Goal: Navigation & Orientation: Find specific page/section

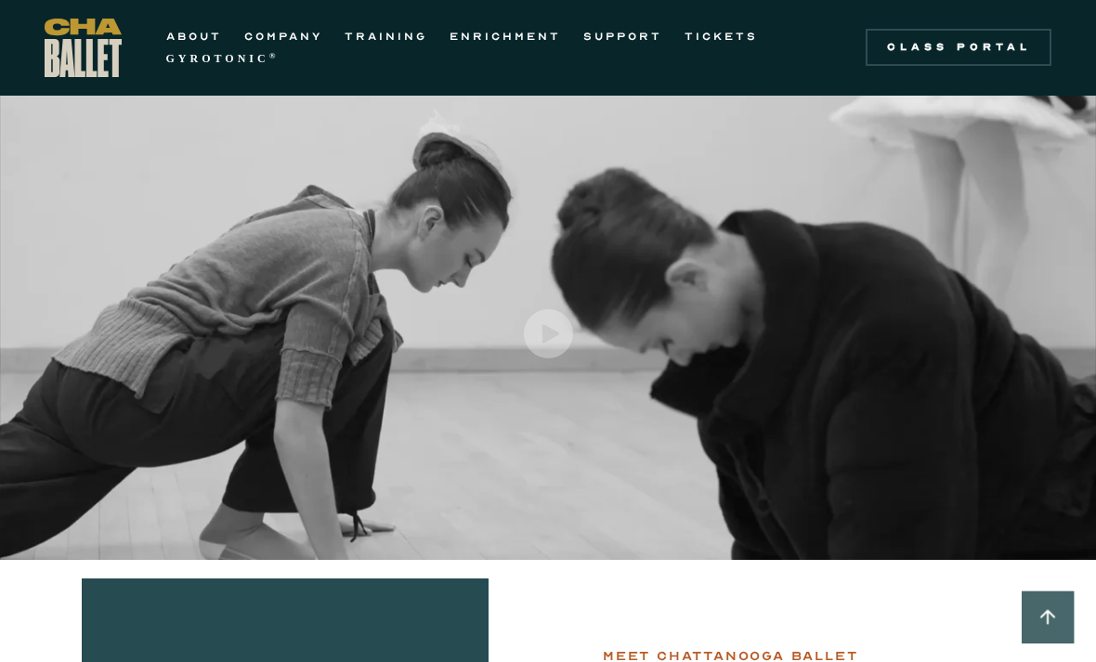
scroll to position [2659, 0]
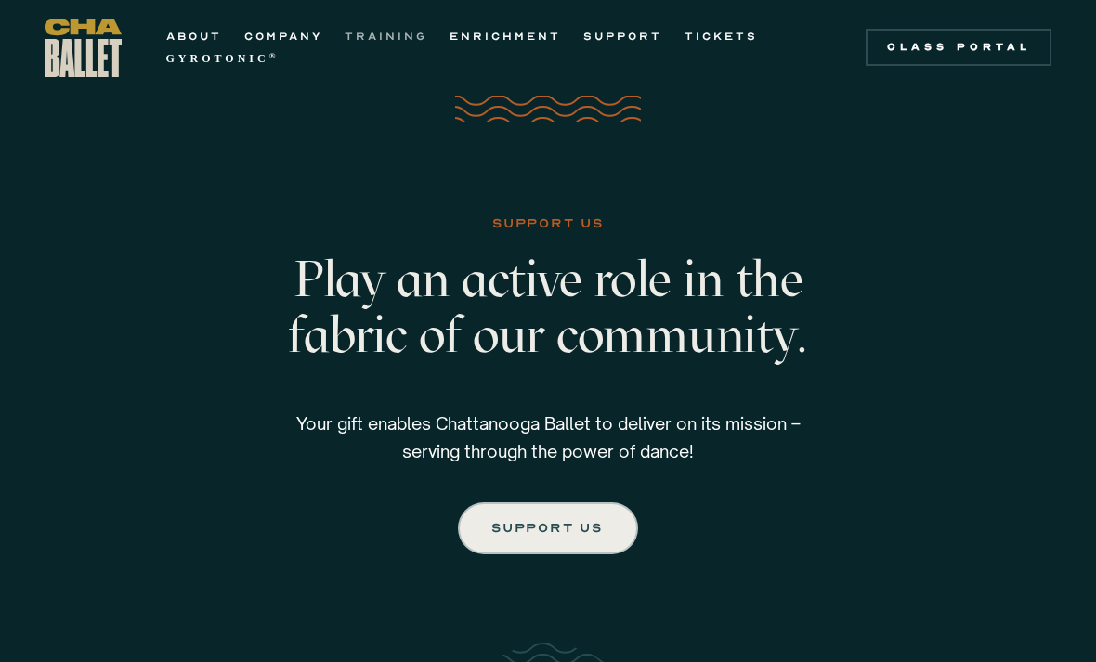
click at [414, 31] on link "TRAINING" at bounding box center [385, 36] width 83 height 22
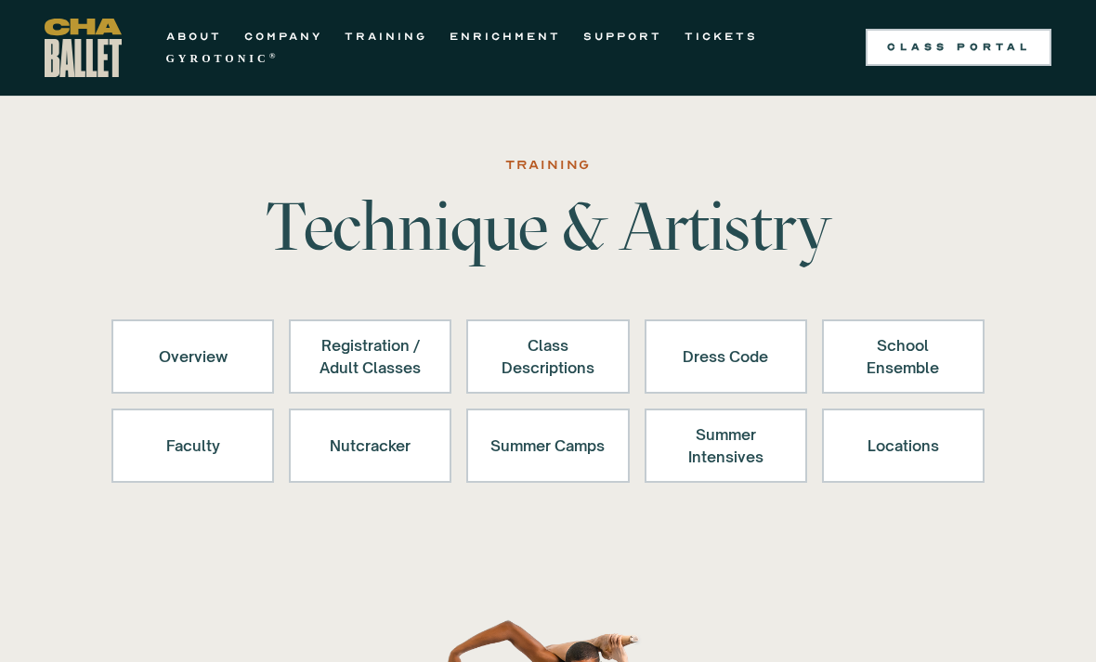
click at [1005, 58] on link "Class Portal" at bounding box center [958, 47] width 186 height 37
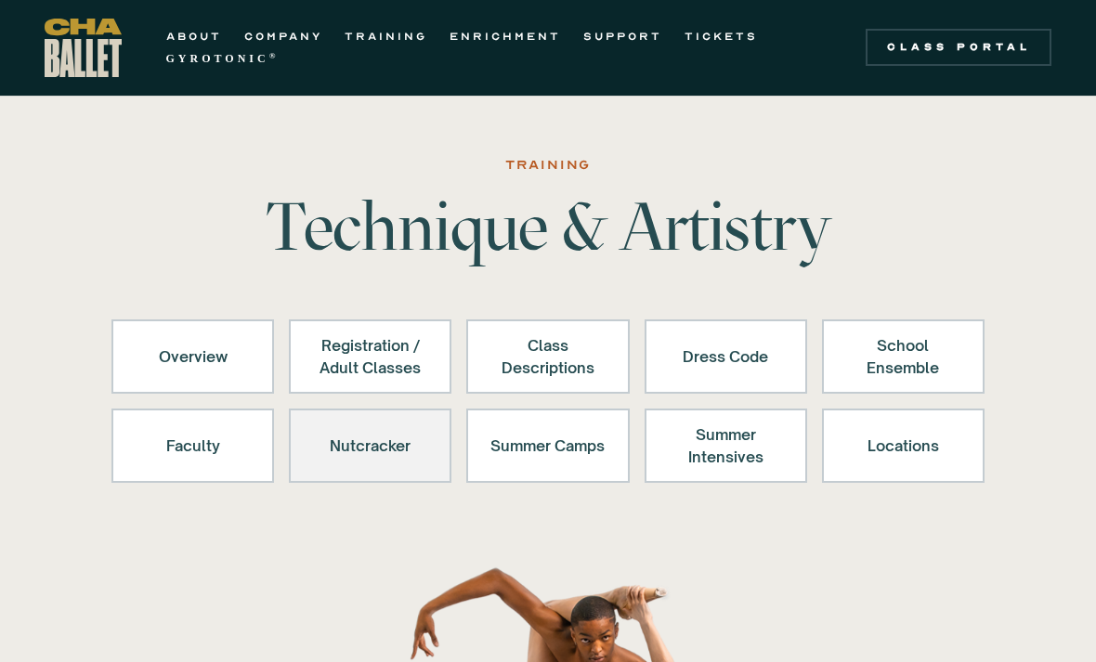
click at [435, 475] on link "Nutcracker" at bounding box center [370, 446] width 162 height 74
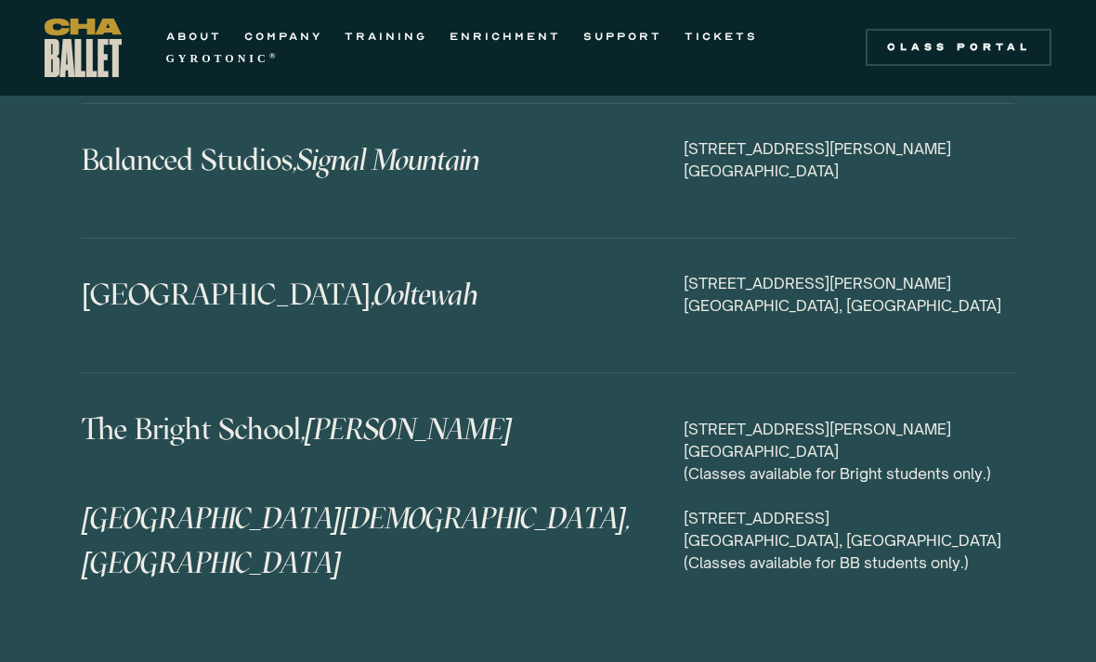
scroll to position [9085, 0]
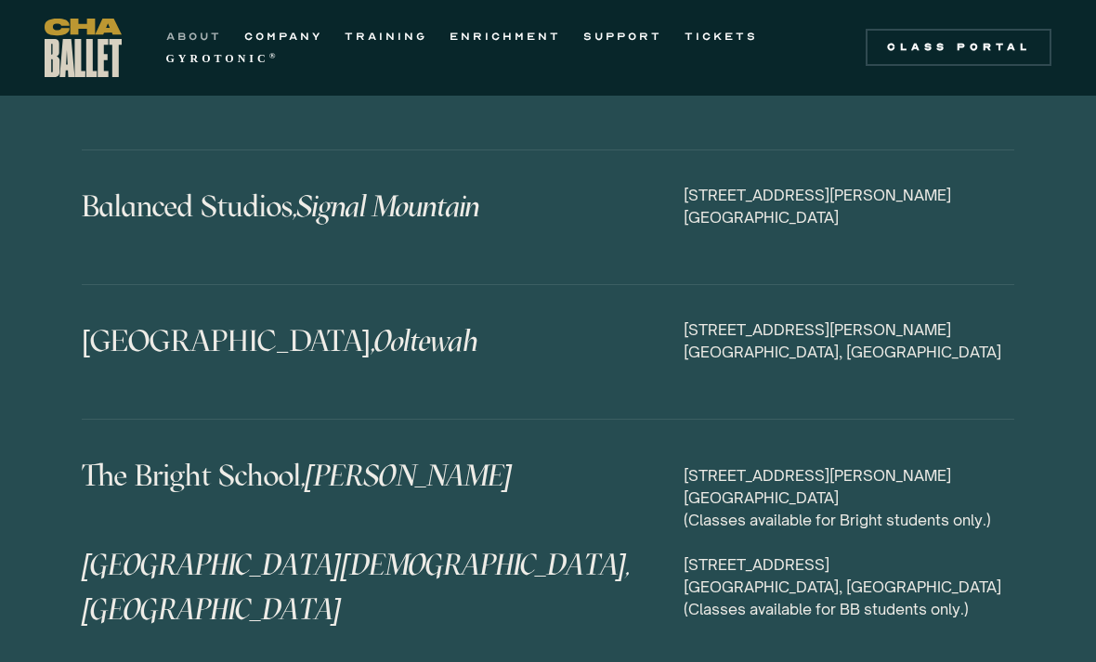
click at [208, 28] on link "ABOUT" at bounding box center [194, 36] width 56 height 22
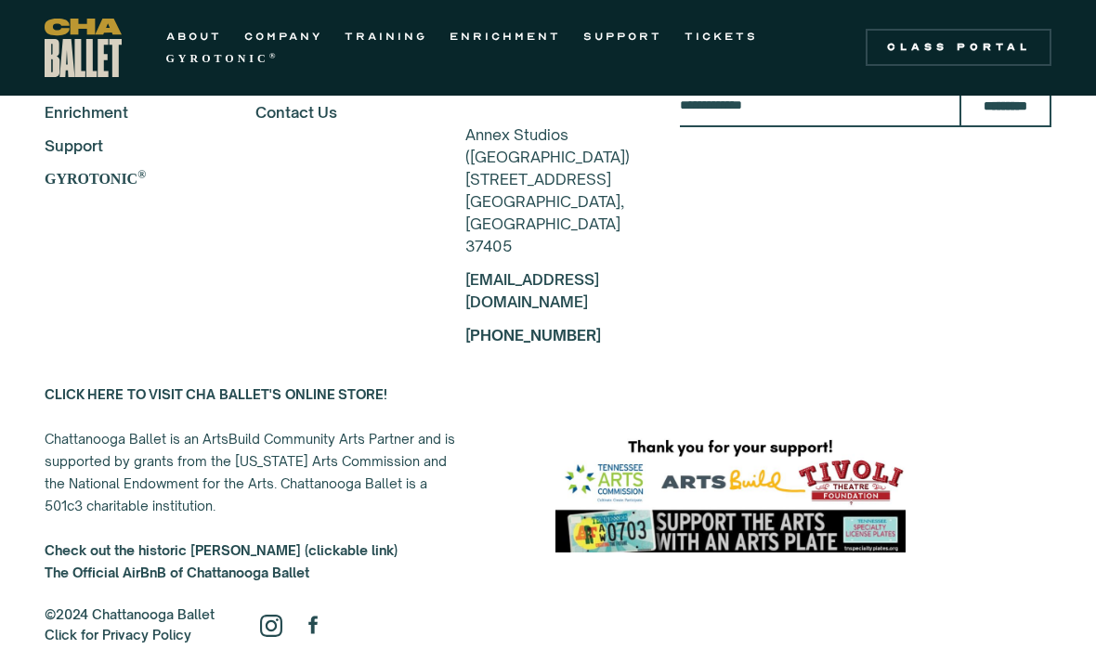
scroll to position [4577, 0]
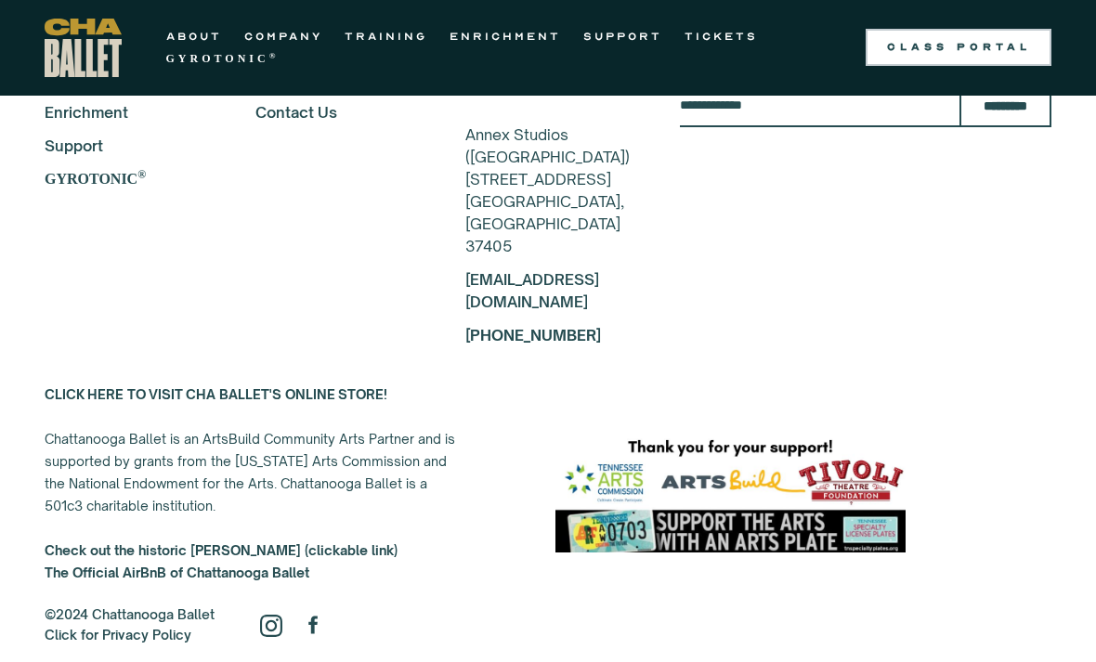
click at [865, 54] on link "Class Portal" at bounding box center [958, 47] width 186 height 37
